Goal: Transaction & Acquisition: Purchase product/service

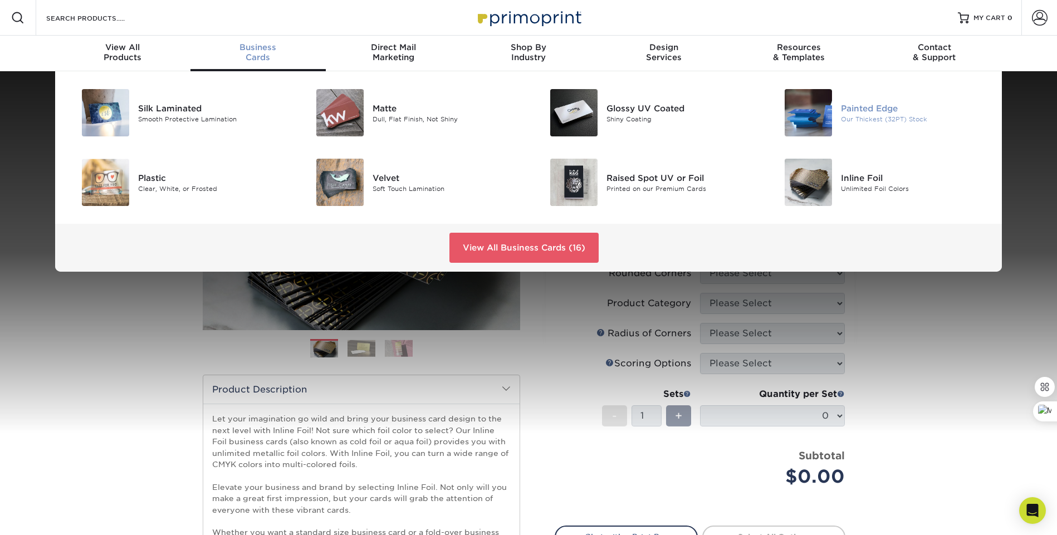
click at [881, 109] on div "Painted Edge" at bounding box center [915, 108] width 148 height 12
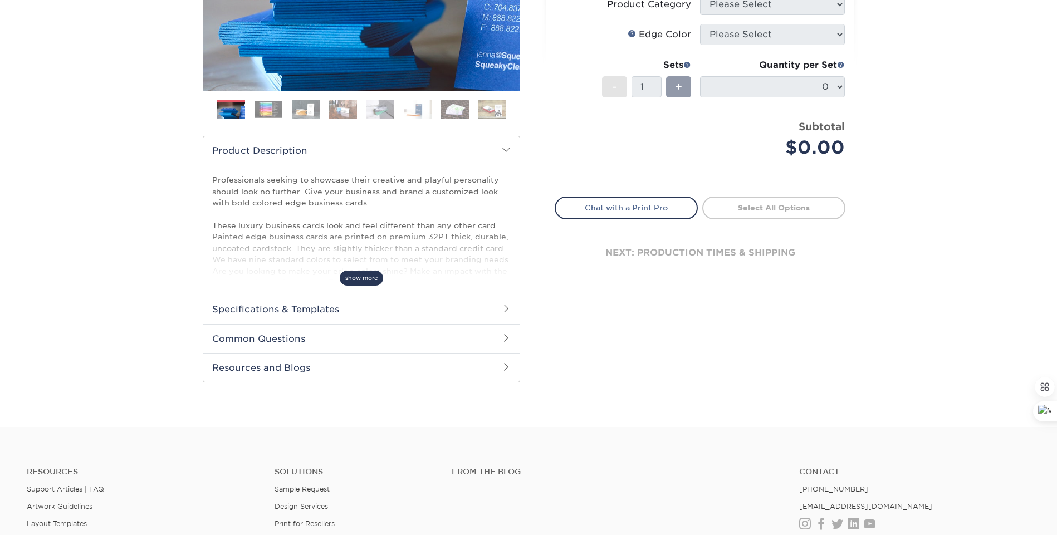
click at [364, 274] on span "show more" at bounding box center [361, 278] width 43 height 15
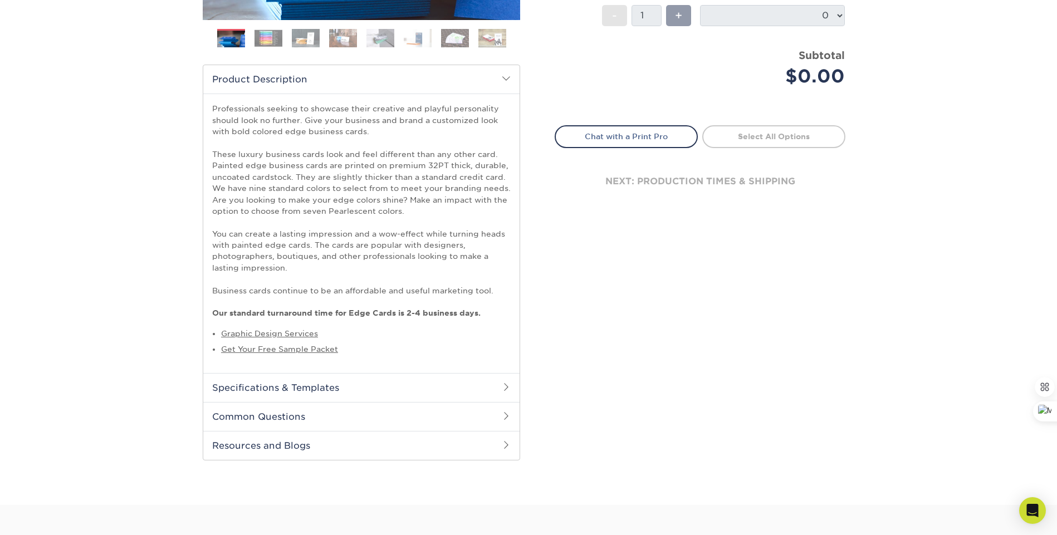
scroll to position [336, 0]
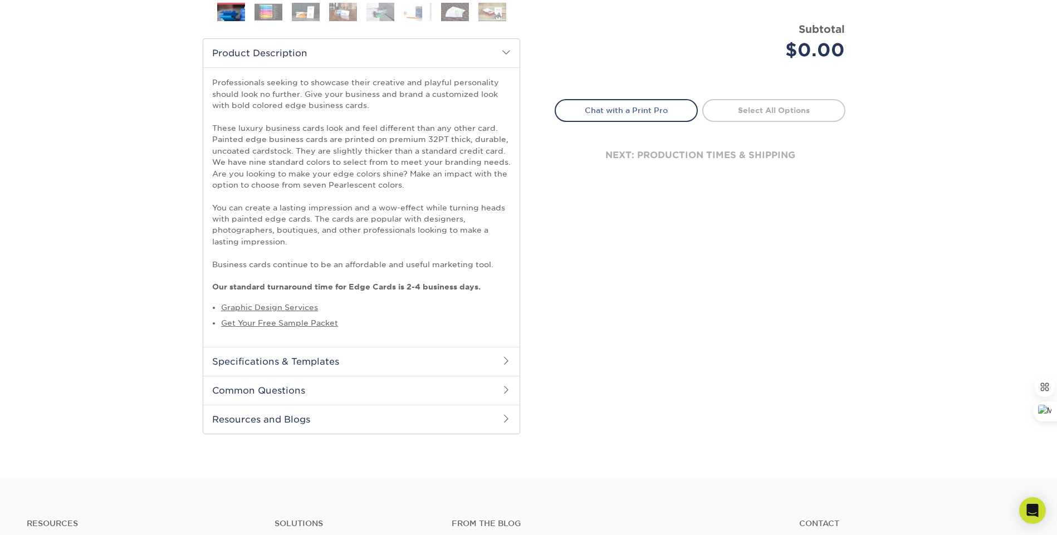
click at [317, 359] on h2 "Specifications & Templates" at bounding box center [361, 361] width 316 height 29
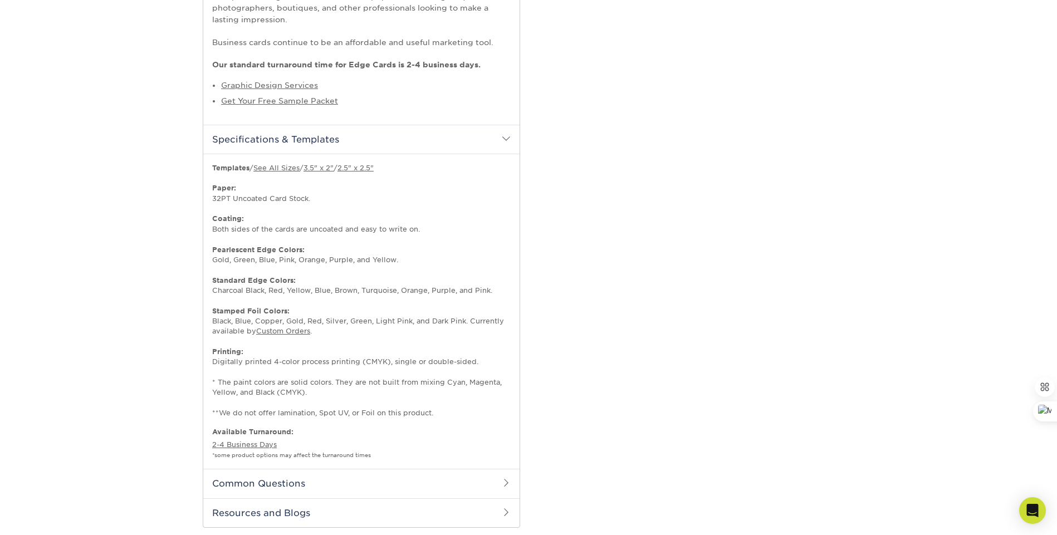
scroll to position [573, 0]
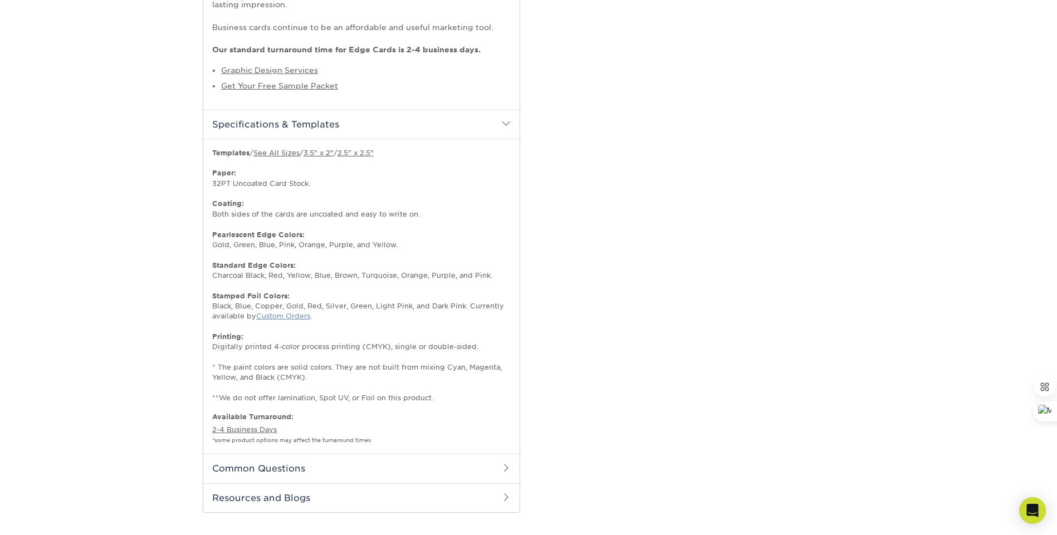
click at [276, 317] on link "Custom Orders" at bounding box center [283, 316] width 54 height 8
